Goal: Task Accomplishment & Management: Manage account settings

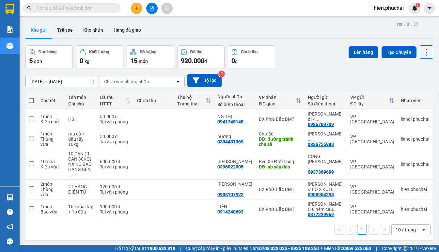
click at [272, 81] on div "[DATE] – [DATE] Press the down arrow key to interact with the calendar and sele…" at bounding box center [228, 80] width 407 height 13
click at [373, 4] on span "hien.phuchai" at bounding box center [388, 8] width 40 height 8
click at [379, 22] on span "Đăng xuất" at bounding box center [391, 20] width 27 height 7
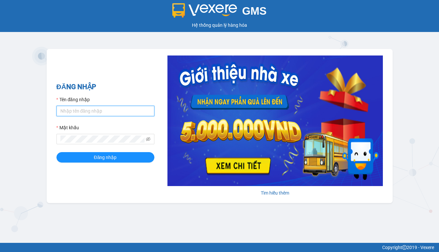
click at [135, 109] on input "Tên đăng nhập" at bounding box center [105, 111] width 98 height 10
type input "H"
type input "hanh01.phuchai"
click at [72, 143] on span at bounding box center [105, 139] width 98 height 10
click at [151, 139] on span at bounding box center [105, 139] width 98 height 10
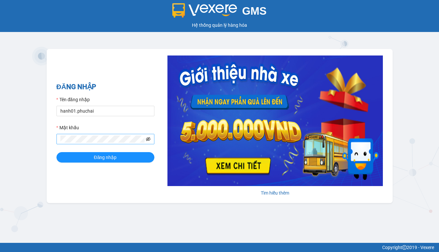
click at [149, 138] on icon "eye-invisible" at bounding box center [148, 139] width 5 height 4
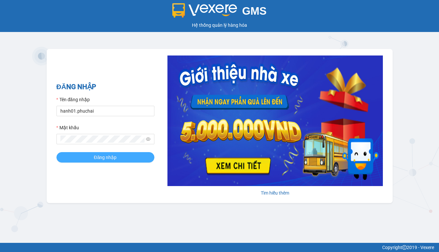
click at [86, 156] on button "Đăng nhập" at bounding box center [105, 157] width 98 height 10
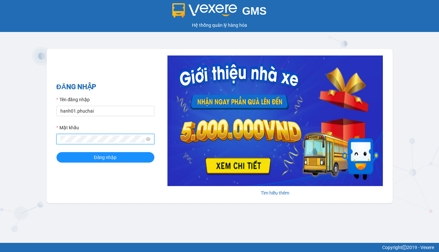
click at [56, 152] on button "Đăng nhập" at bounding box center [105, 157] width 98 height 10
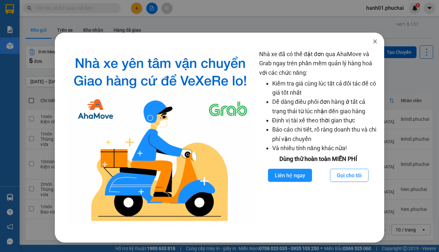
click at [377, 39] on span "Close" at bounding box center [375, 42] width 18 height 18
